Goal: Book appointment/travel/reservation

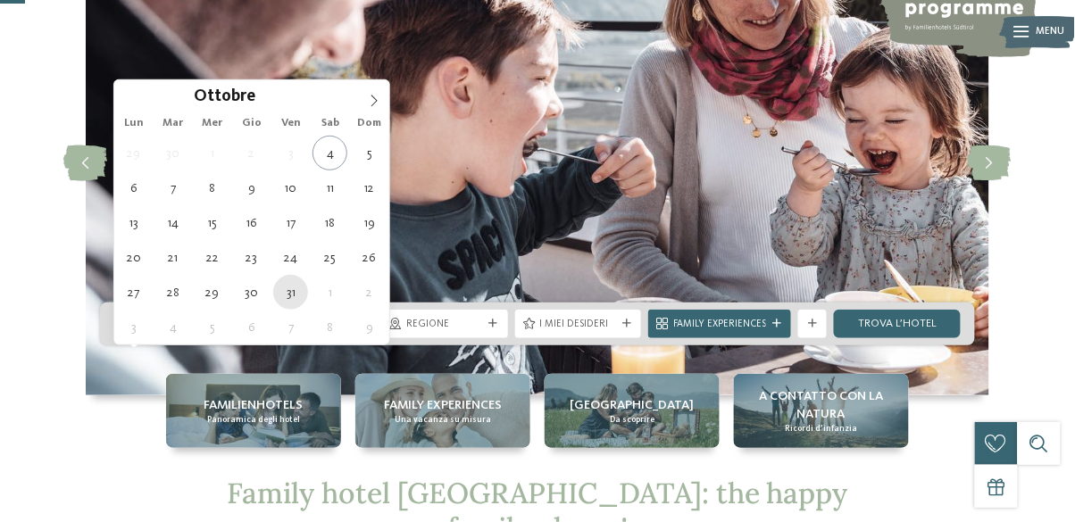
type div "31.10.2025"
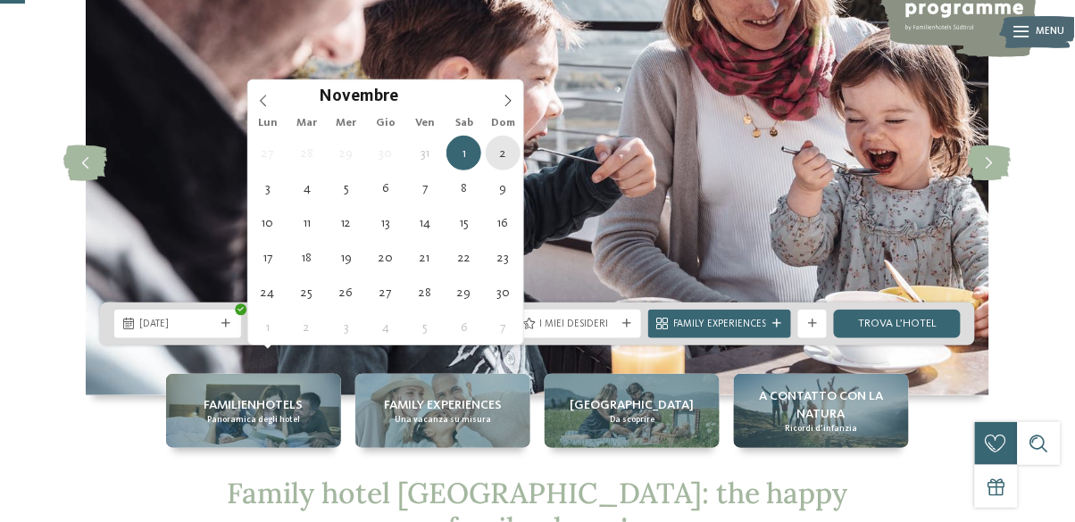
type div "02.11.2025"
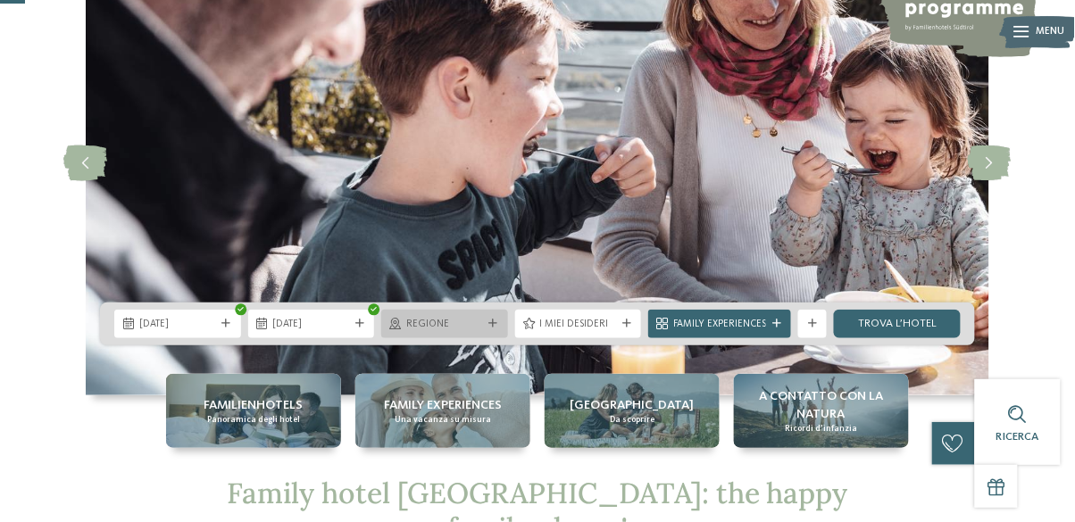
click at [434, 332] on span "Regione" at bounding box center [444, 325] width 77 height 14
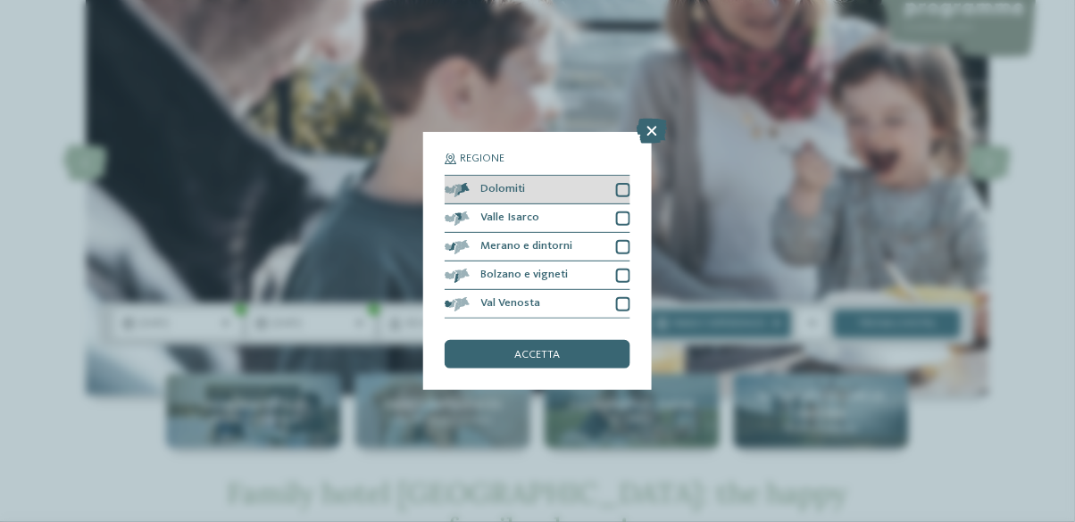
click at [614, 185] on div "Dolomiti" at bounding box center [538, 190] width 186 height 29
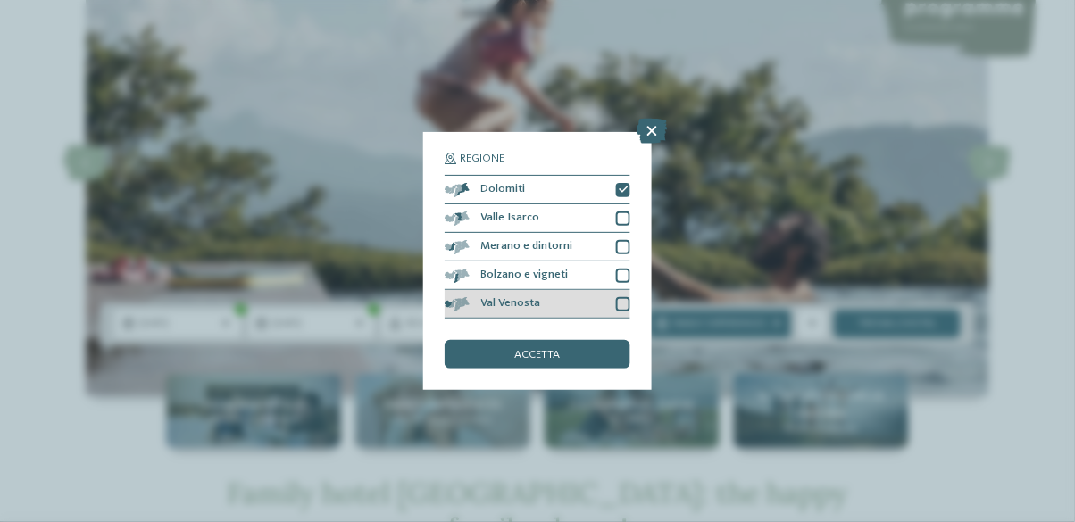
click at [626, 309] on div at bounding box center [623, 304] width 14 height 14
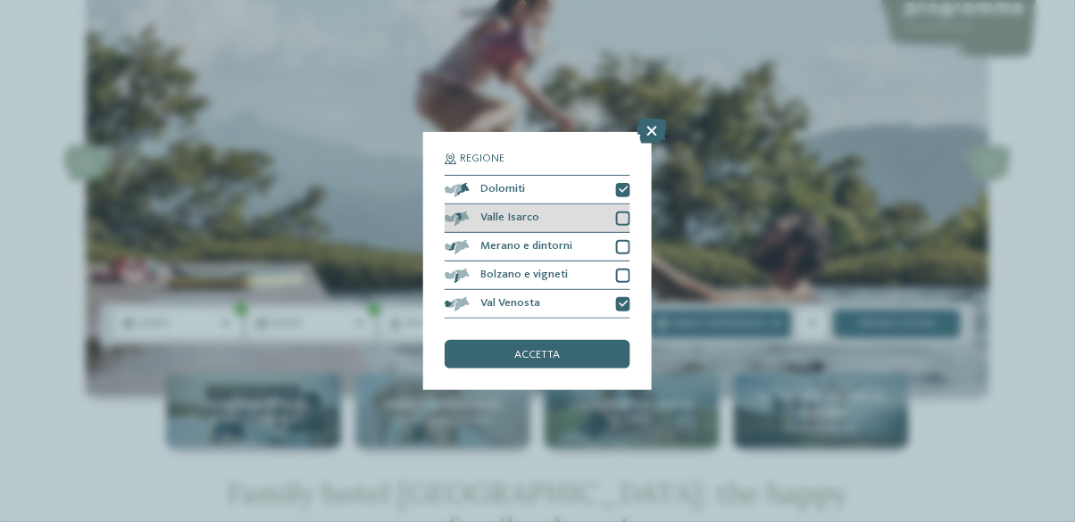
click at [621, 216] on div at bounding box center [623, 219] width 14 height 14
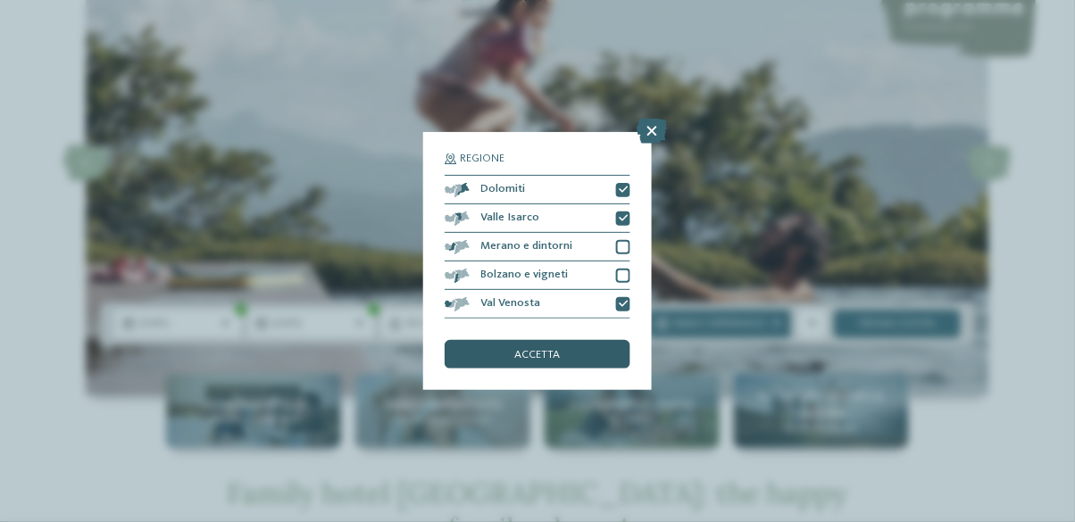
click at [573, 361] on div "accetta" at bounding box center [538, 354] width 186 height 29
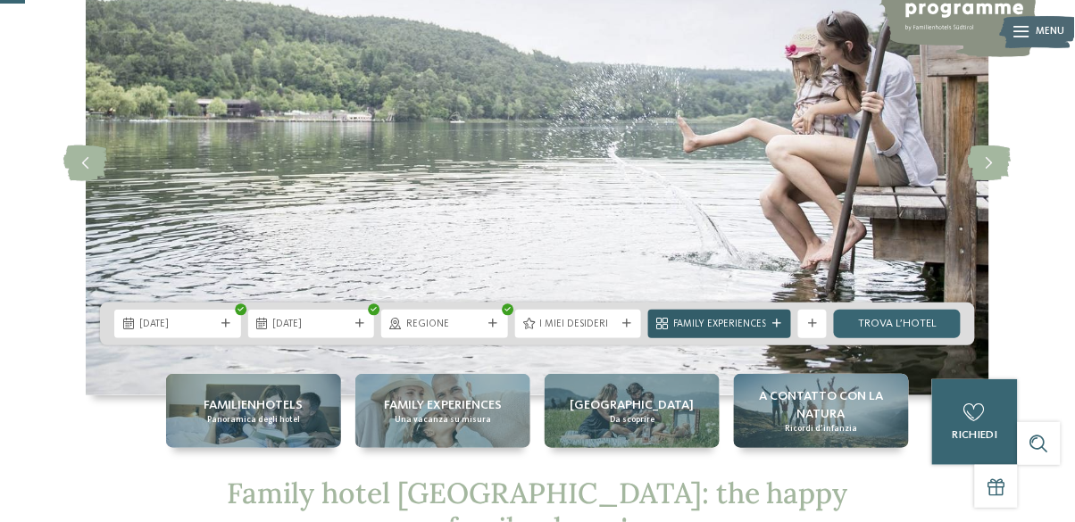
click at [760, 332] on span "Family Experiences" at bounding box center [719, 325] width 93 height 14
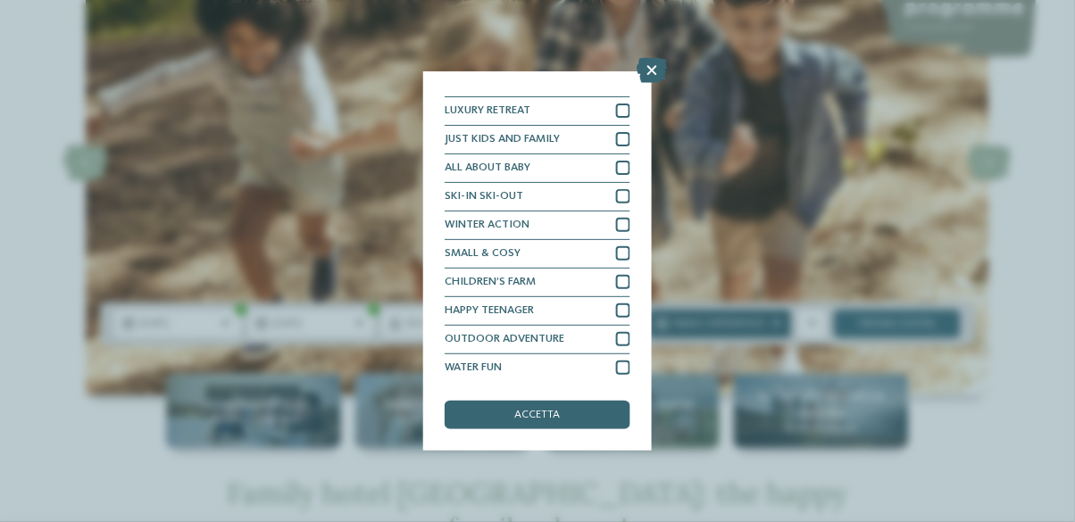
scroll to position [21, 0]
click at [595, 413] on div "accetta" at bounding box center [538, 415] width 186 height 29
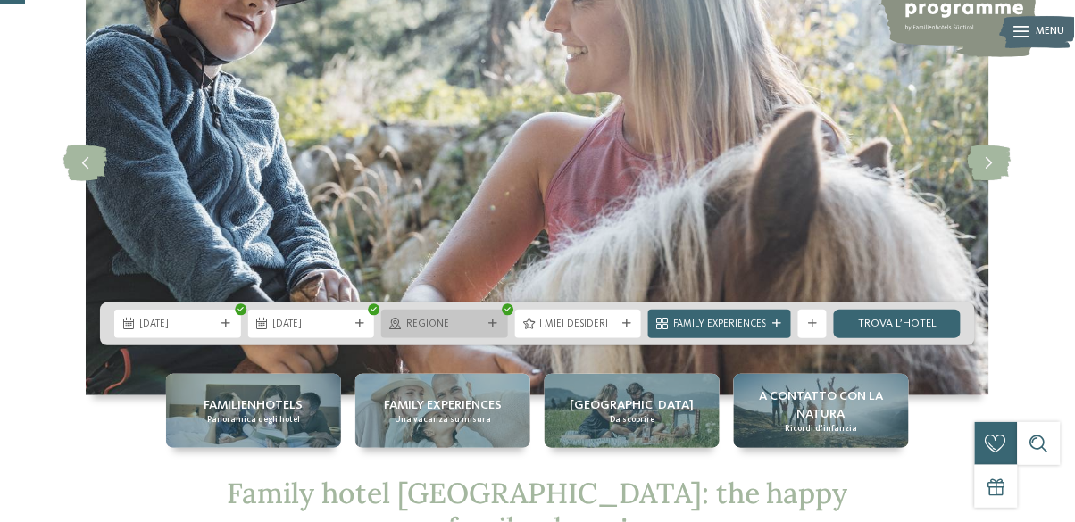
click at [467, 332] on span "Regione" at bounding box center [444, 325] width 77 height 14
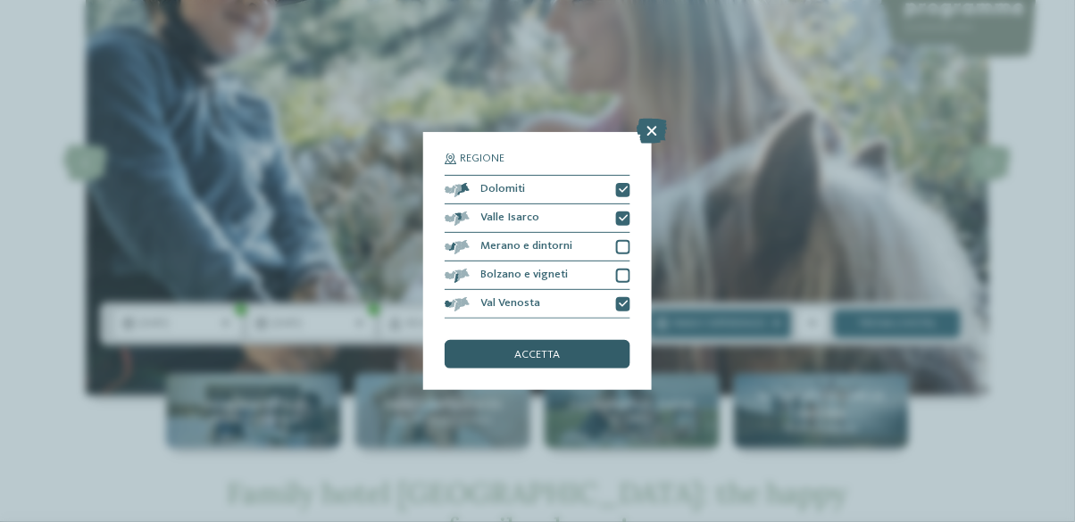
click at [583, 363] on div "accetta" at bounding box center [538, 354] width 186 height 29
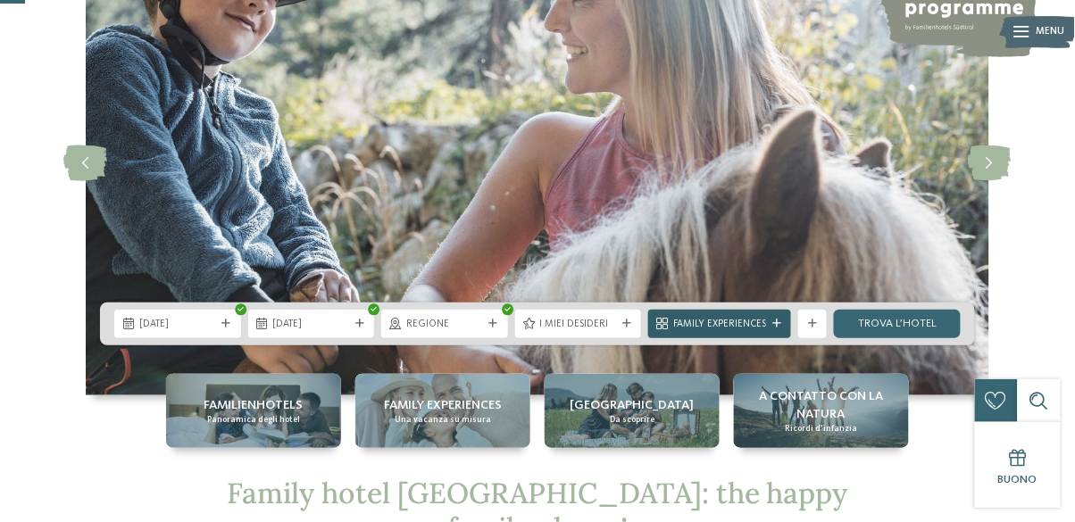
click at [760, 332] on span "Family Experiences" at bounding box center [719, 325] width 93 height 14
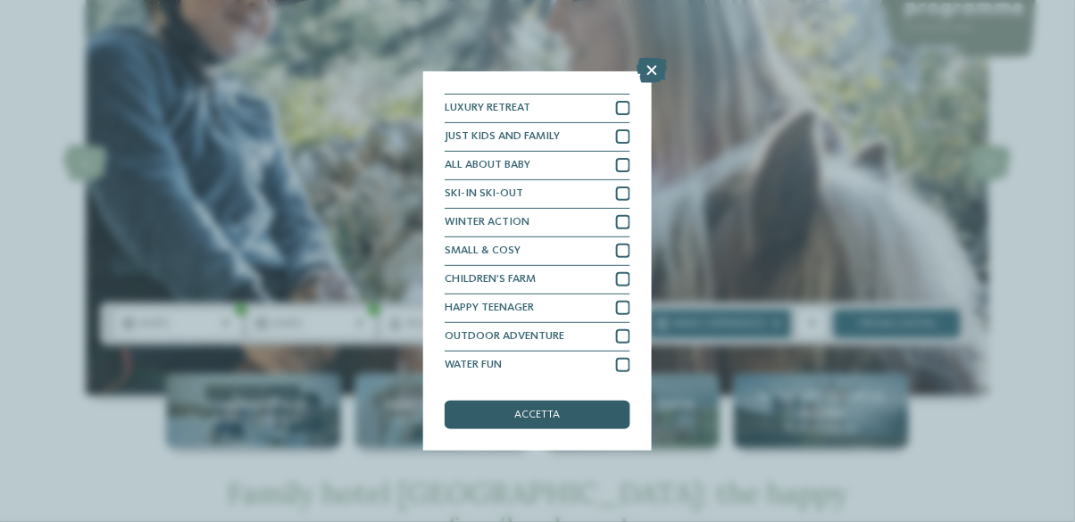
click at [594, 420] on div "accetta" at bounding box center [538, 415] width 186 height 29
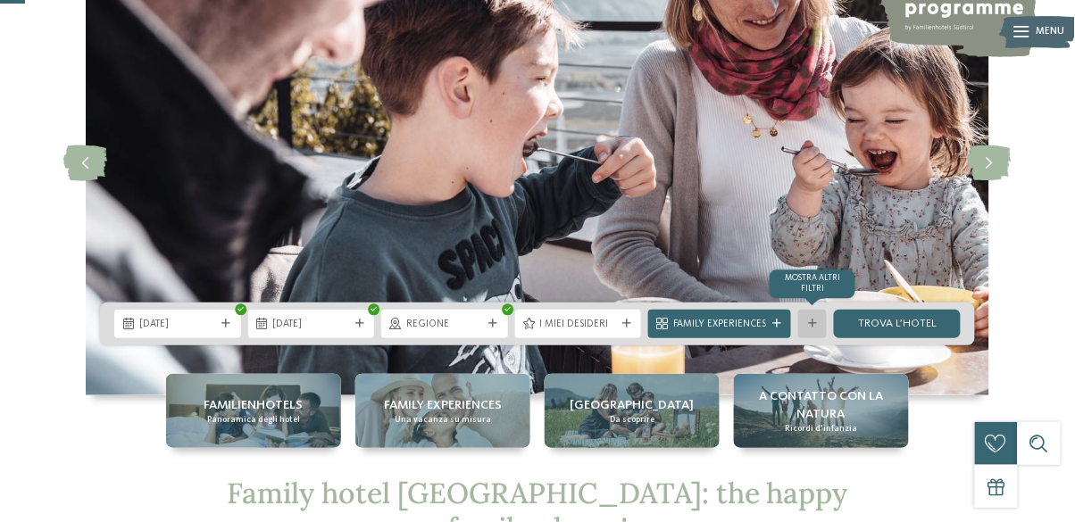
click at [808, 329] on div at bounding box center [812, 324] width 14 height 9
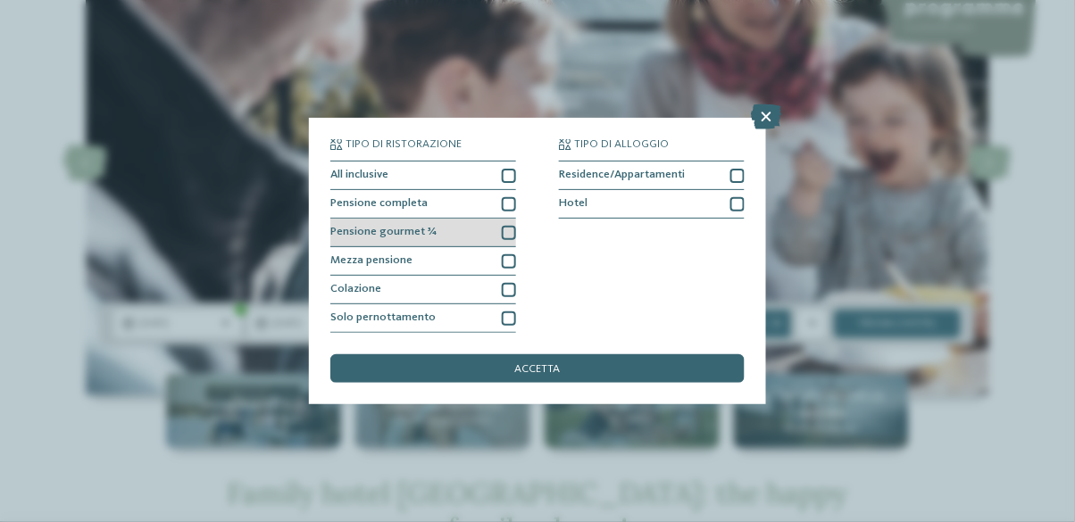
click at [513, 231] on div at bounding box center [509, 233] width 14 height 14
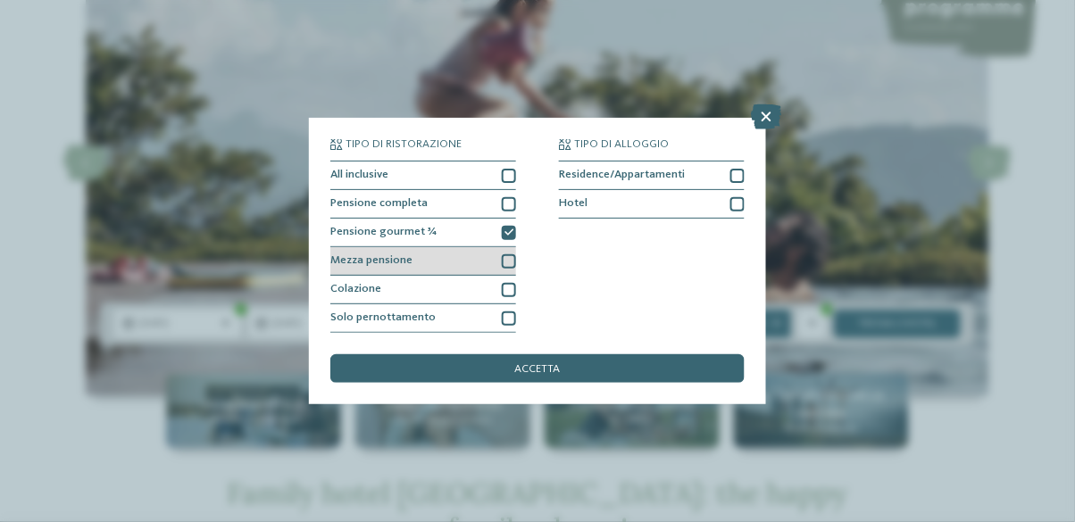
click at [510, 258] on div at bounding box center [509, 261] width 14 height 14
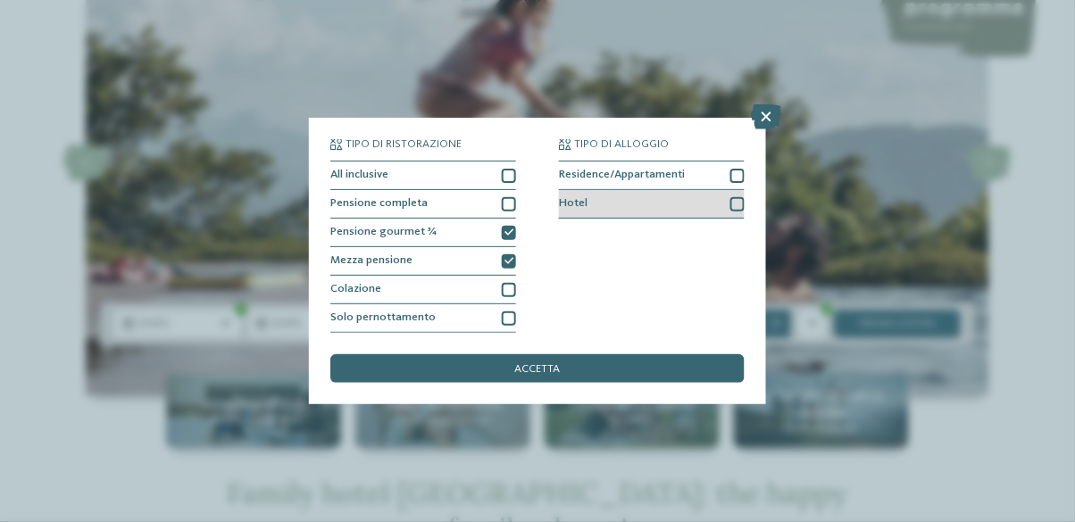
click at [730, 201] on div "Hotel" at bounding box center [652, 204] width 186 height 29
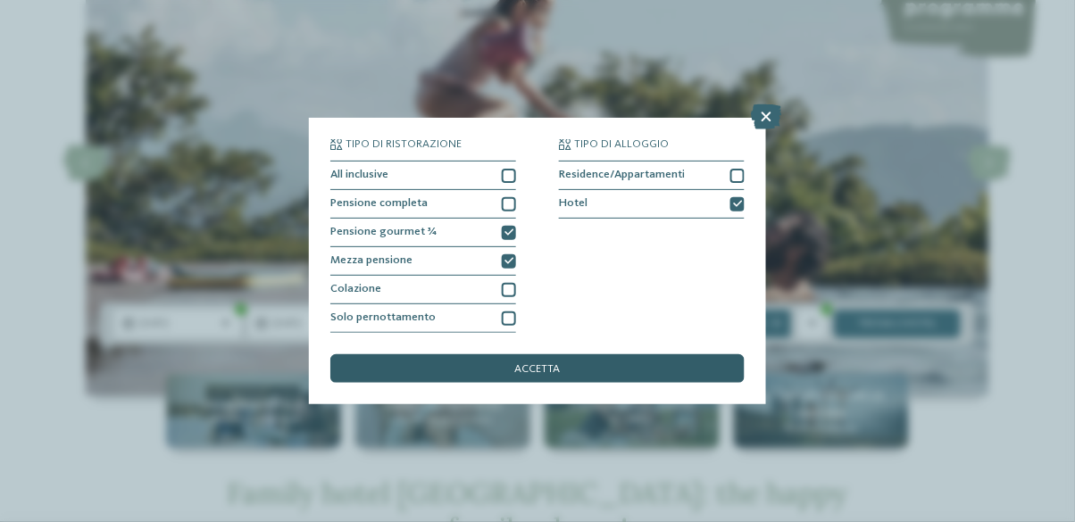
click at [672, 367] on div "accetta" at bounding box center [537, 368] width 414 height 29
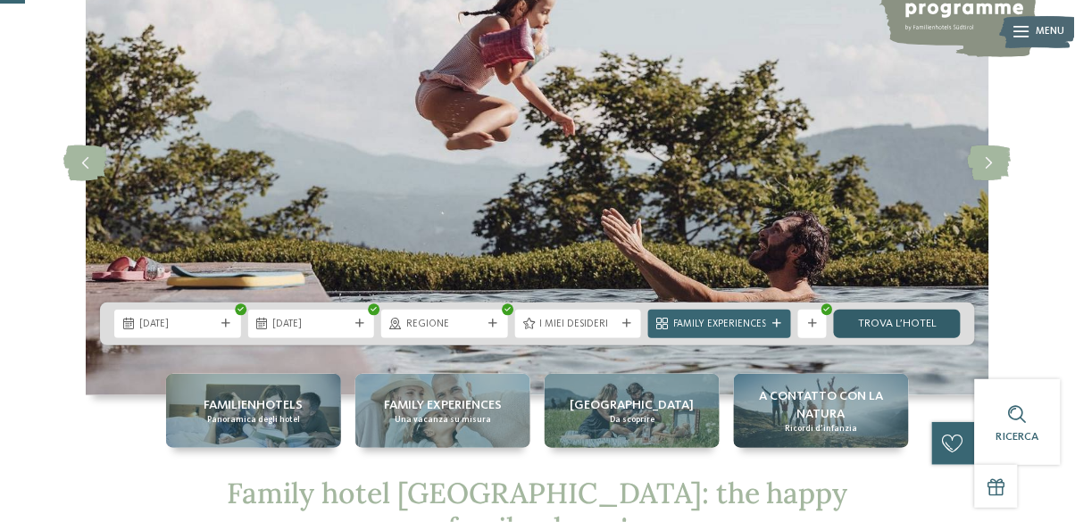
click at [921, 338] on link "trova l’hotel" at bounding box center [897, 324] width 127 height 29
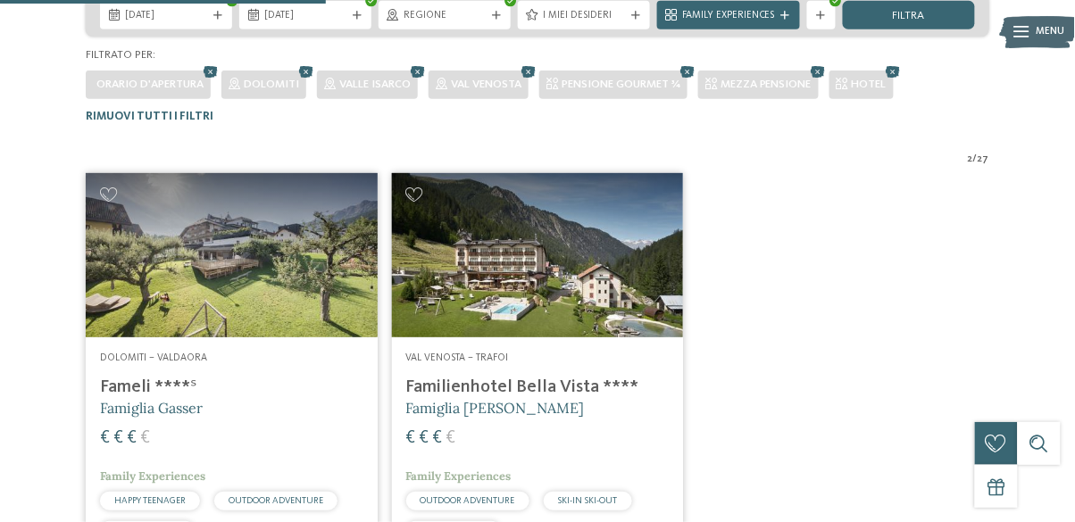
scroll to position [393, 0]
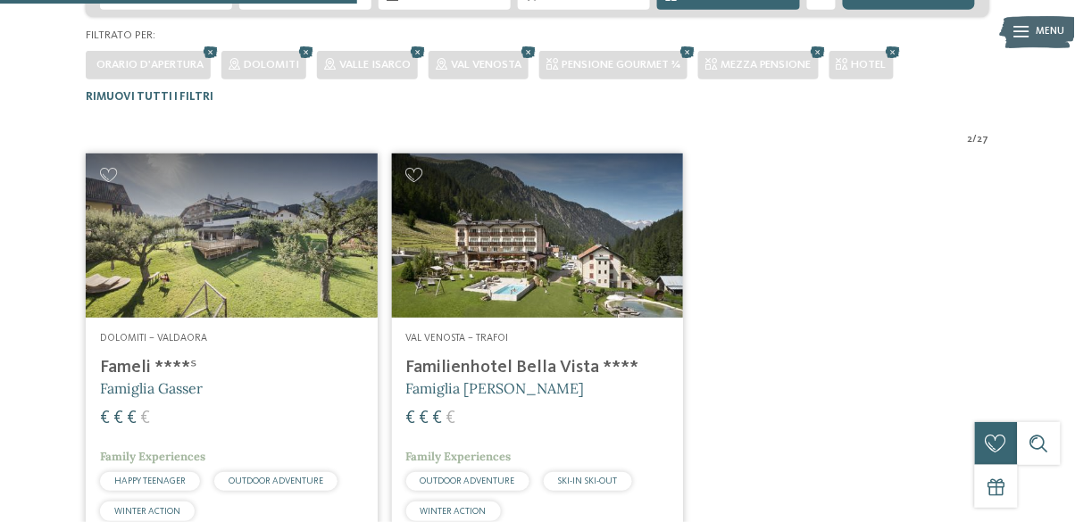
click at [596, 361] on h4 "Familienhotel Bella Vista ****" at bounding box center [537, 367] width 263 height 21
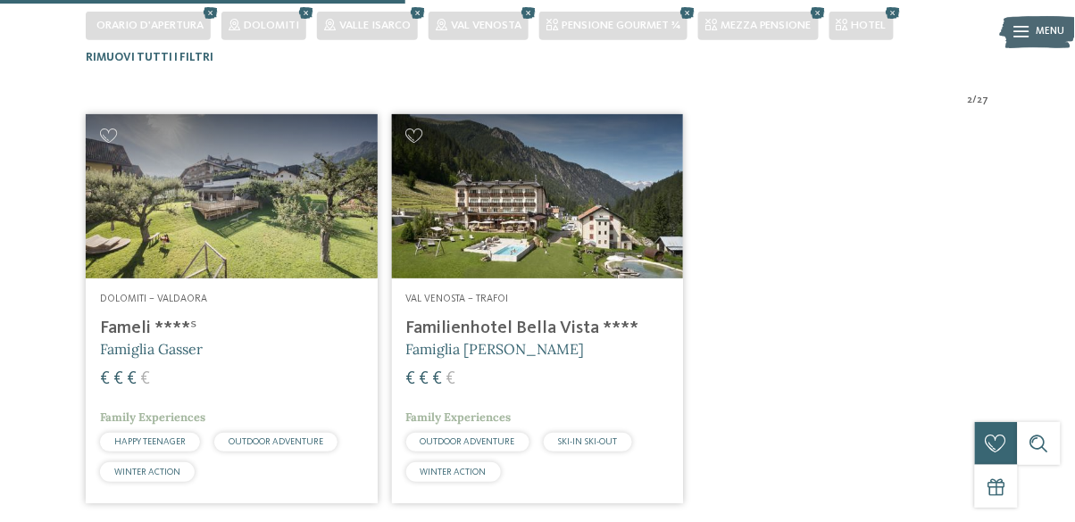
scroll to position [479, 0]
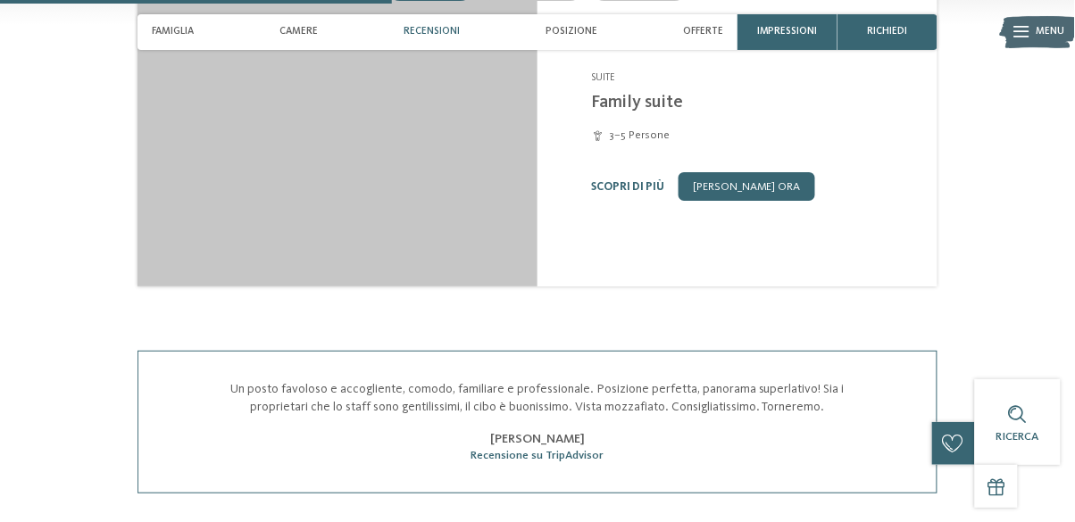
scroll to position [1501, 0]
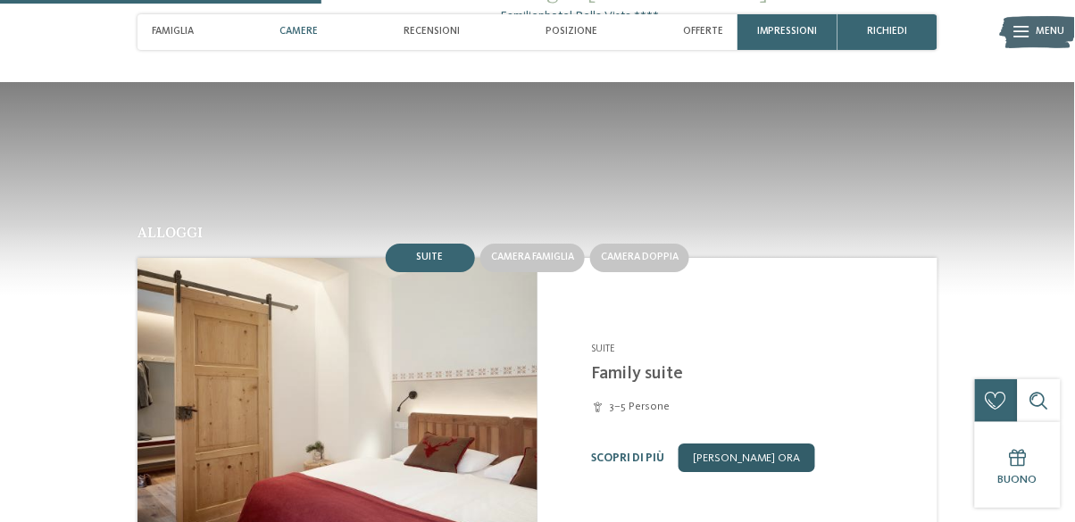
click at [780, 451] on link "[PERSON_NAME] ora" at bounding box center [747, 458] width 137 height 29
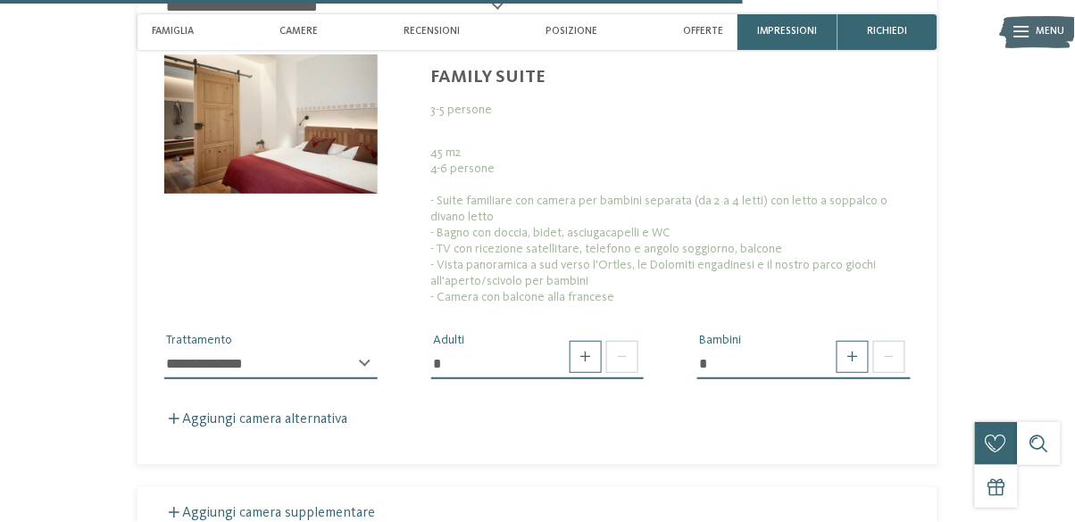
scroll to position [3055, 0]
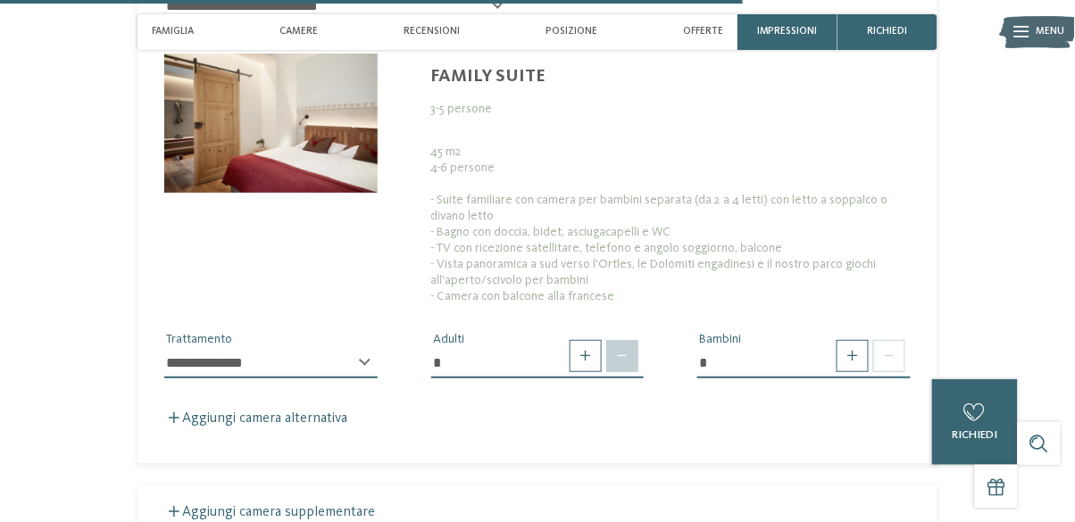
click at [621, 345] on span at bounding box center [622, 356] width 32 height 32
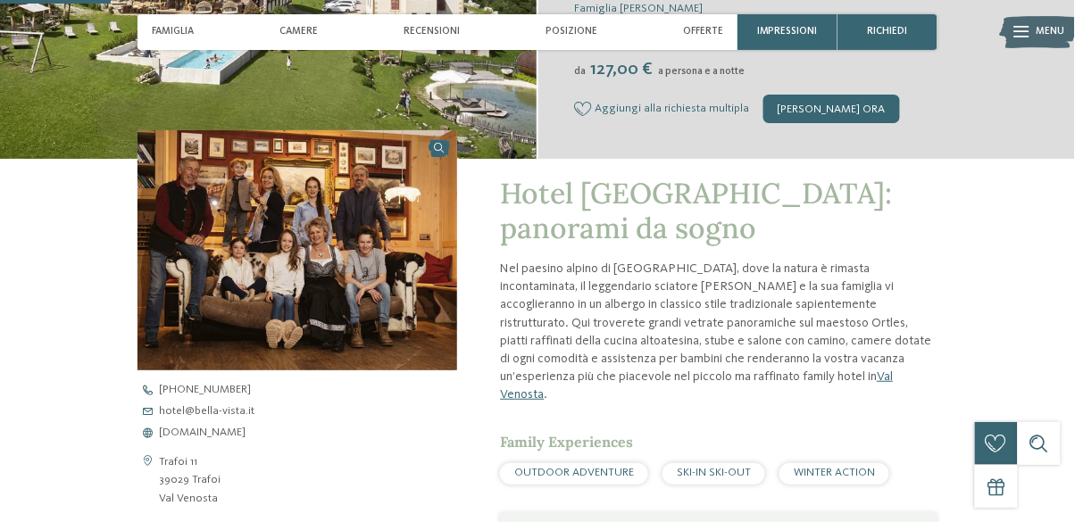
scroll to position [0, 0]
